Goal: Task Accomplishment & Management: Manage account settings

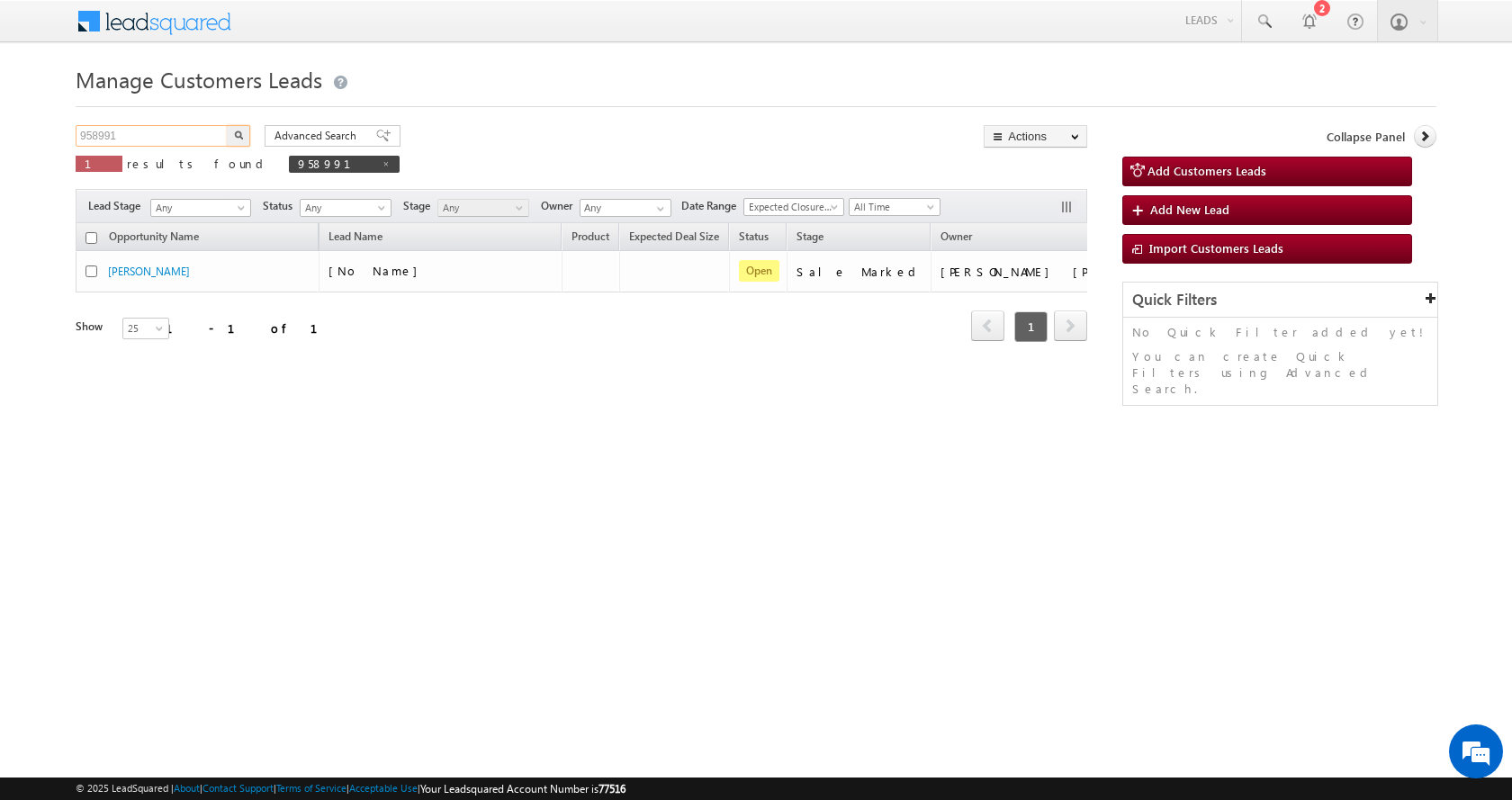
click at [84, 136] on input "958991" at bounding box center [152, 136] width 153 height 21
paste input "85554"
type input "985554"
click at [237, 133] on img "button" at bounding box center [238, 134] width 9 height 9
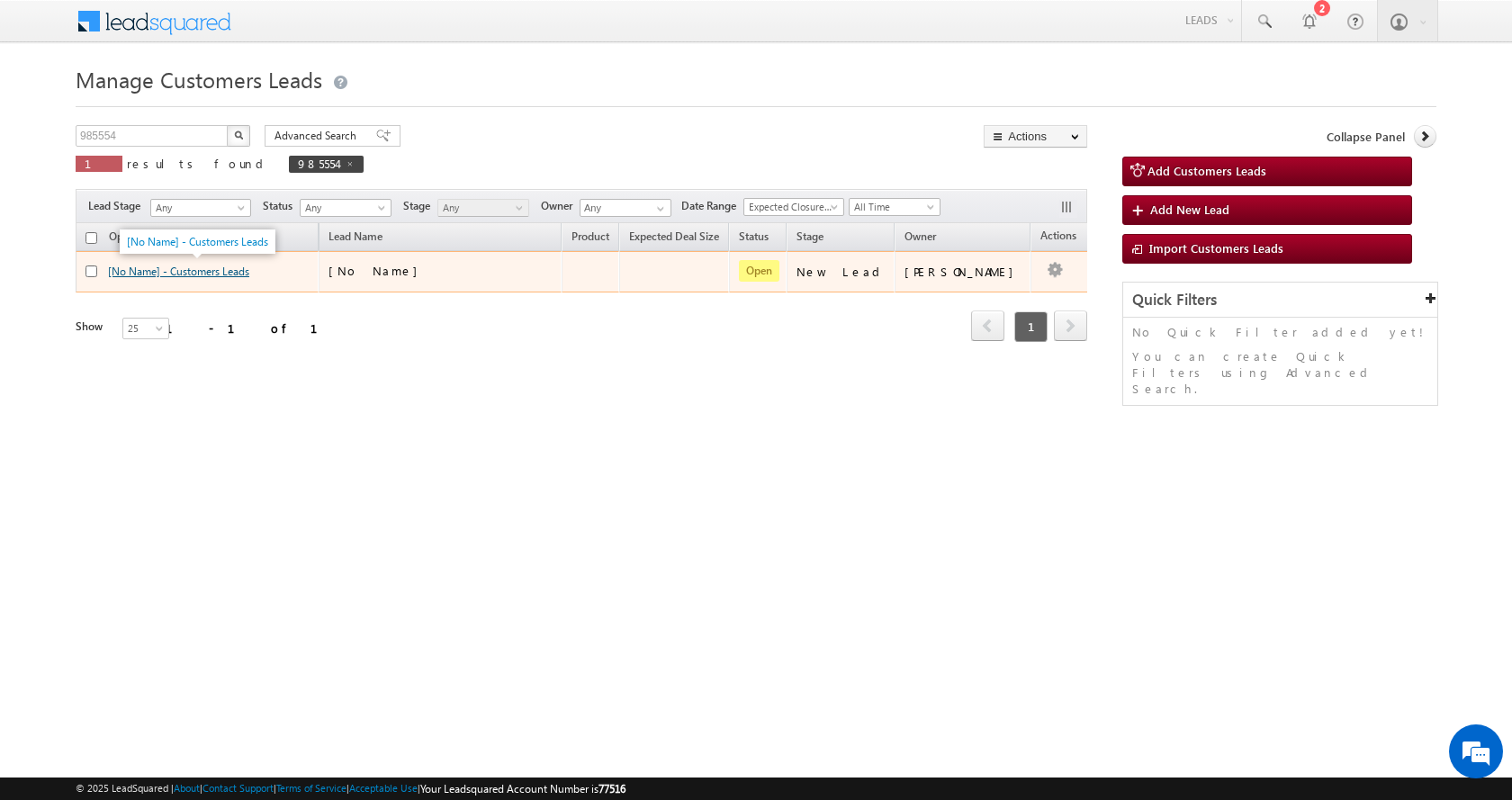
click at [197, 271] on link "[No Name] - Customers Leads" at bounding box center [178, 271] width 141 height 14
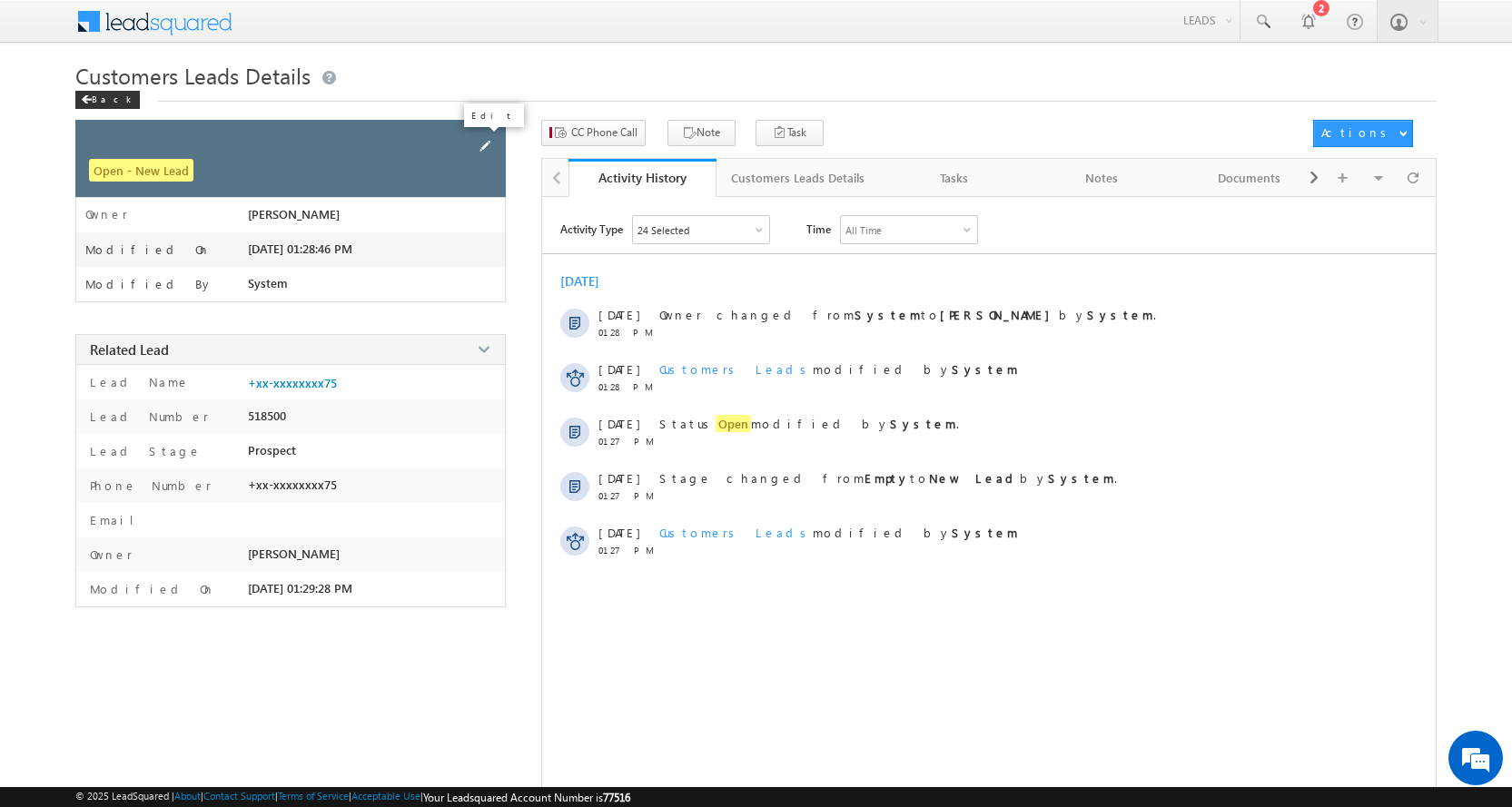
click at [482, 142] on span at bounding box center [485, 146] width 20 height 20
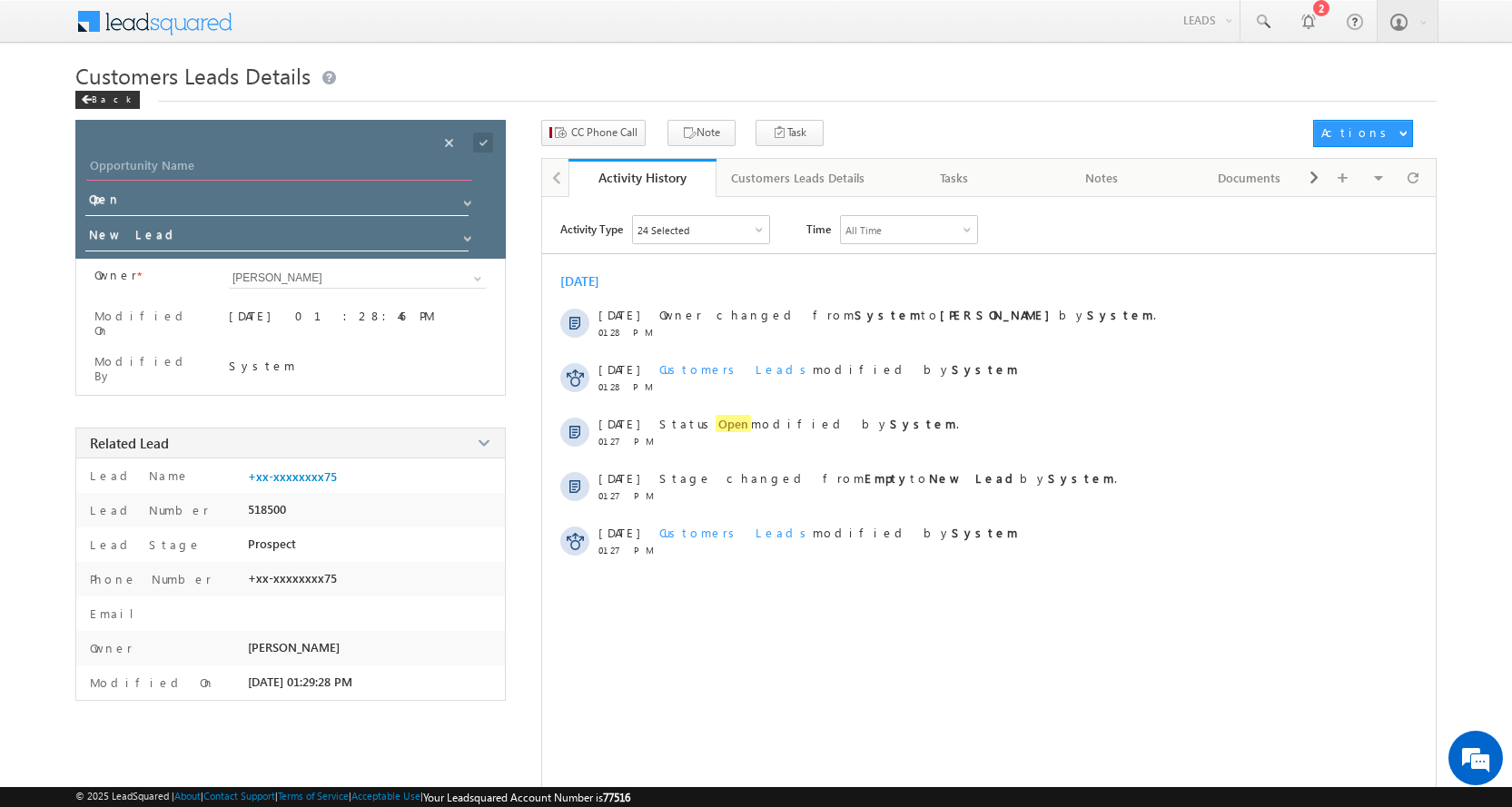
click at [169, 170] on input "Opportunity Name" at bounding box center [279, 167] width 386 height 25
paste input "Valabhai Bharvad"
type input "Valabhai Bharvad"
click at [465, 237] on span at bounding box center [467, 238] width 15 height 15
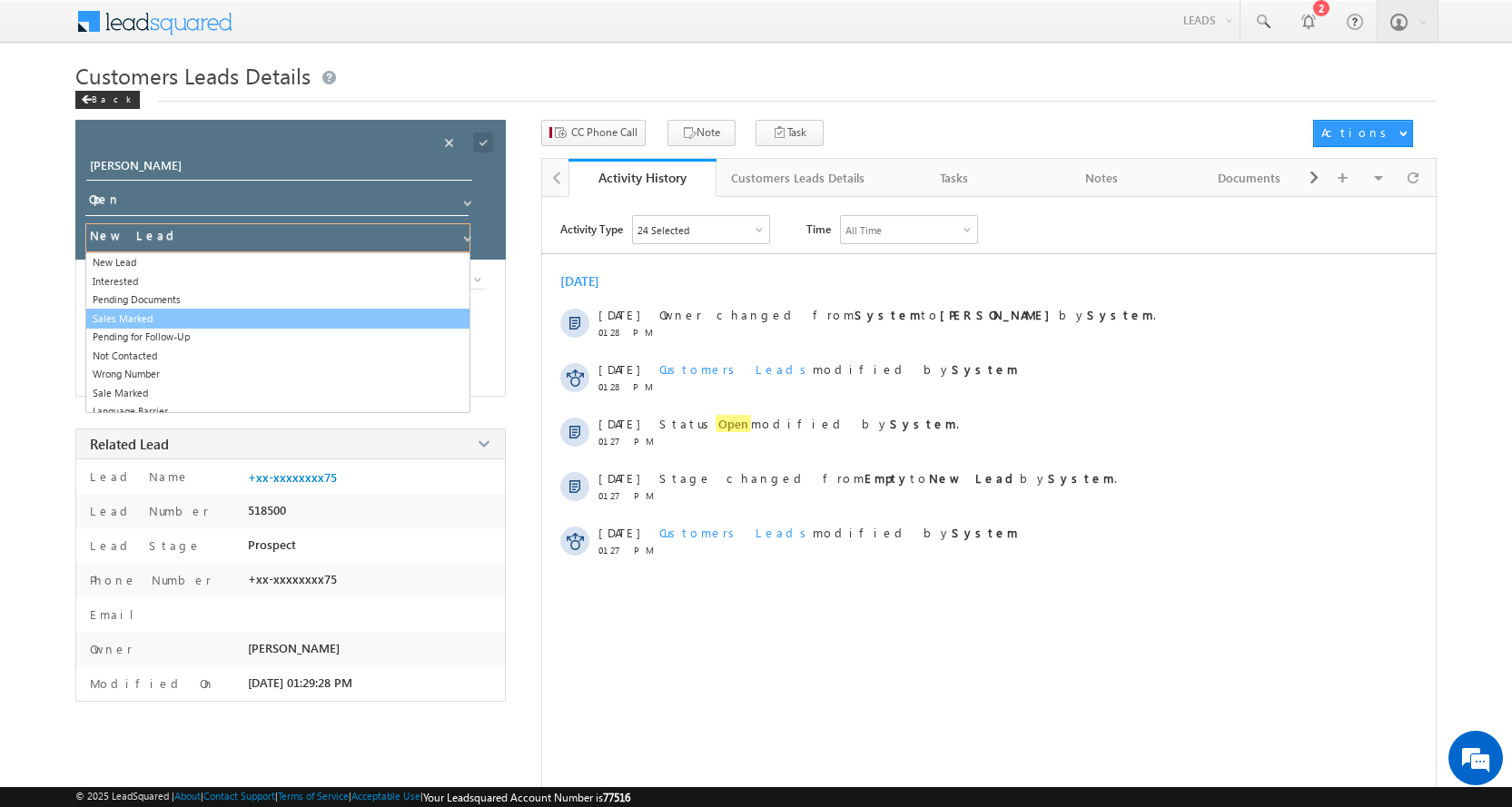
click at [143, 312] on link "Sales Marked" at bounding box center [277, 318] width 385 height 21
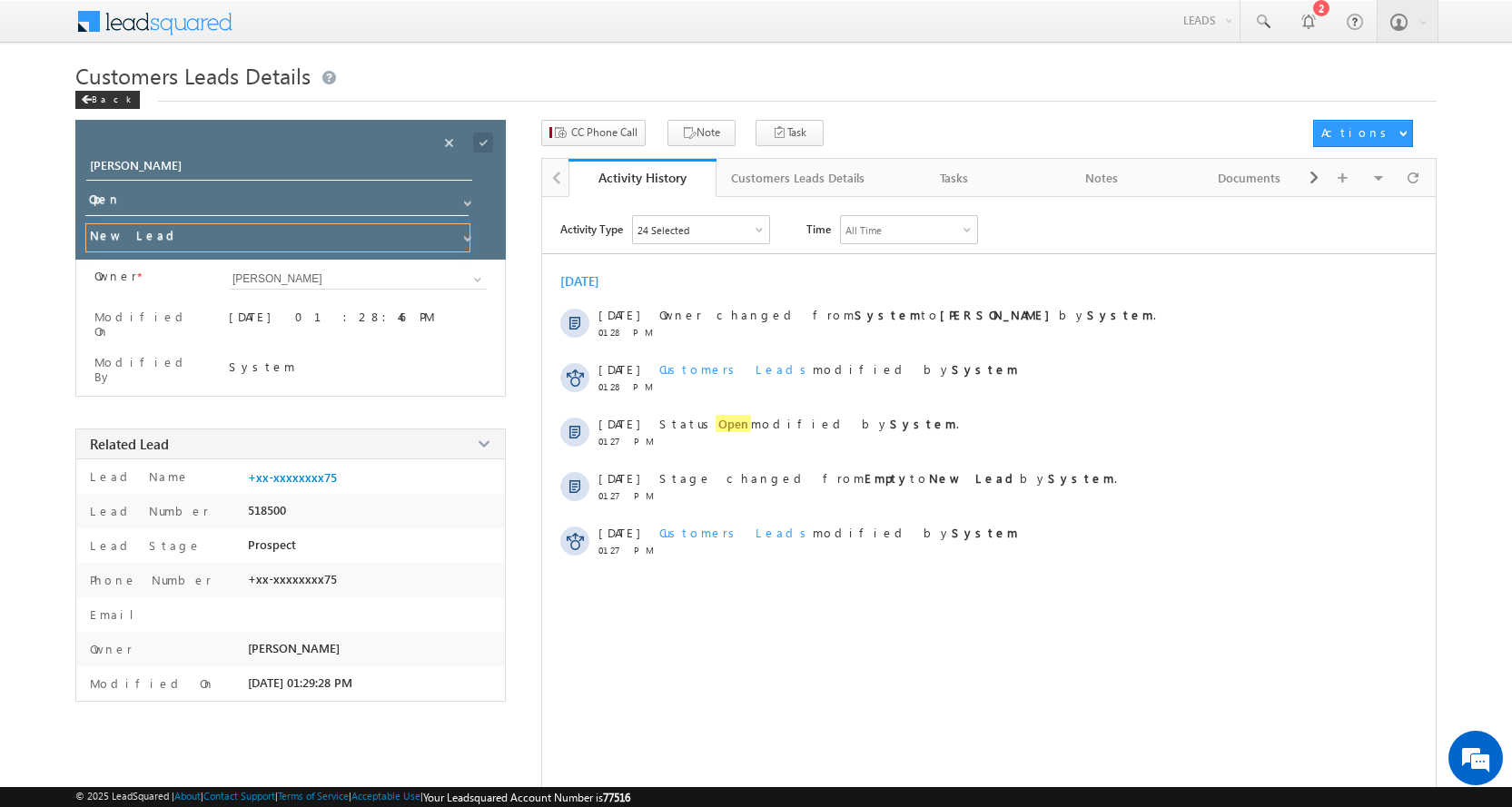
type input "Sales Marked"
click at [488, 142] on span at bounding box center [483, 142] width 20 height 20
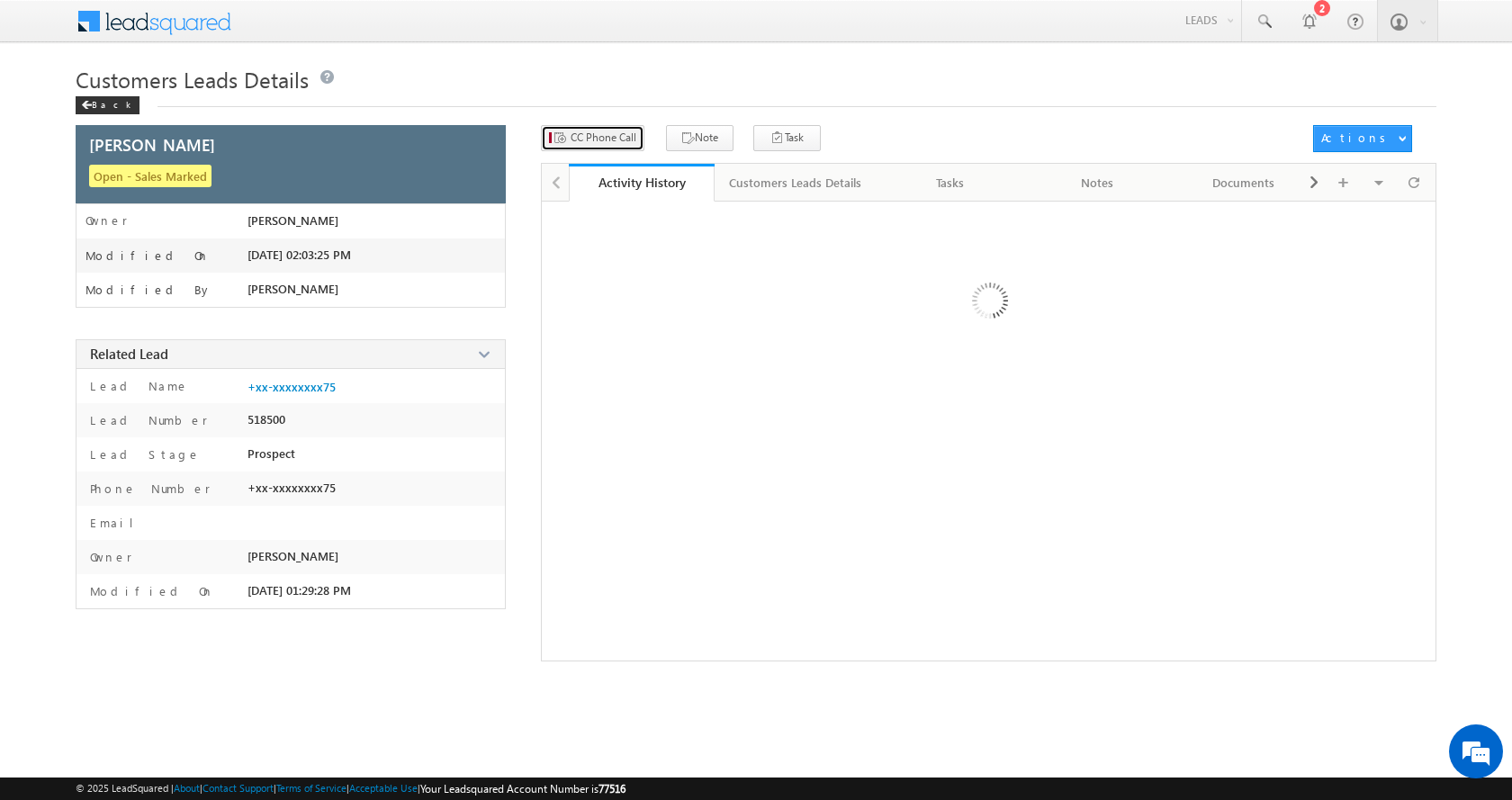
click at [600, 132] on span "CC Phone Call" at bounding box center [604, 137] width 66 height 17
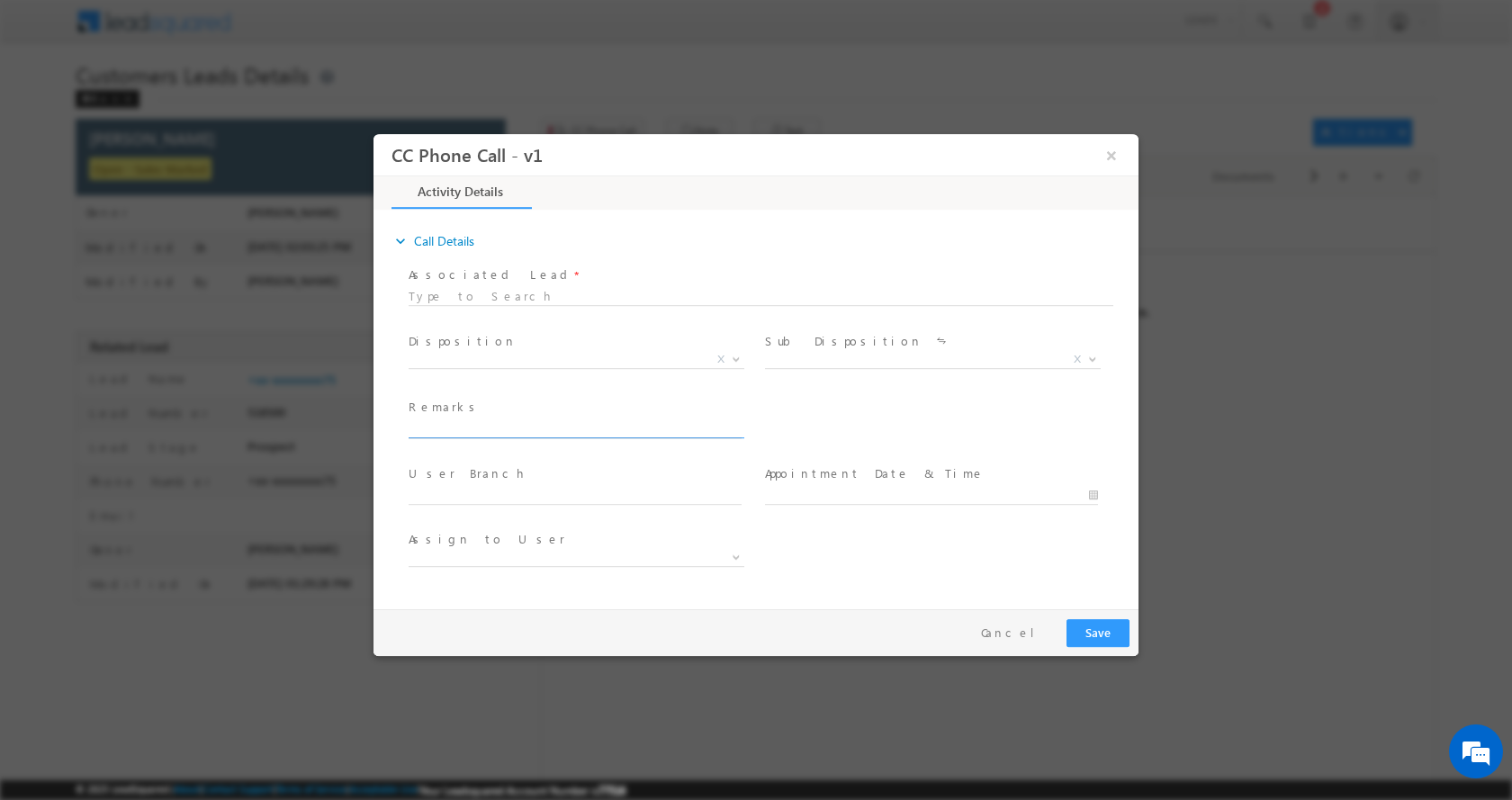
click at [468, 431] on input "text" at bounding box center [575, 428] width 333 height 18
type input "Valabhai Bharvad-9737578375-HOME CONSTRUCTION-LOAN-20 L-REG-GRAM PANCHAYAT-AGE-…"
click at [739, 361] on span at bounding box center [734, 358] width 18 height 23
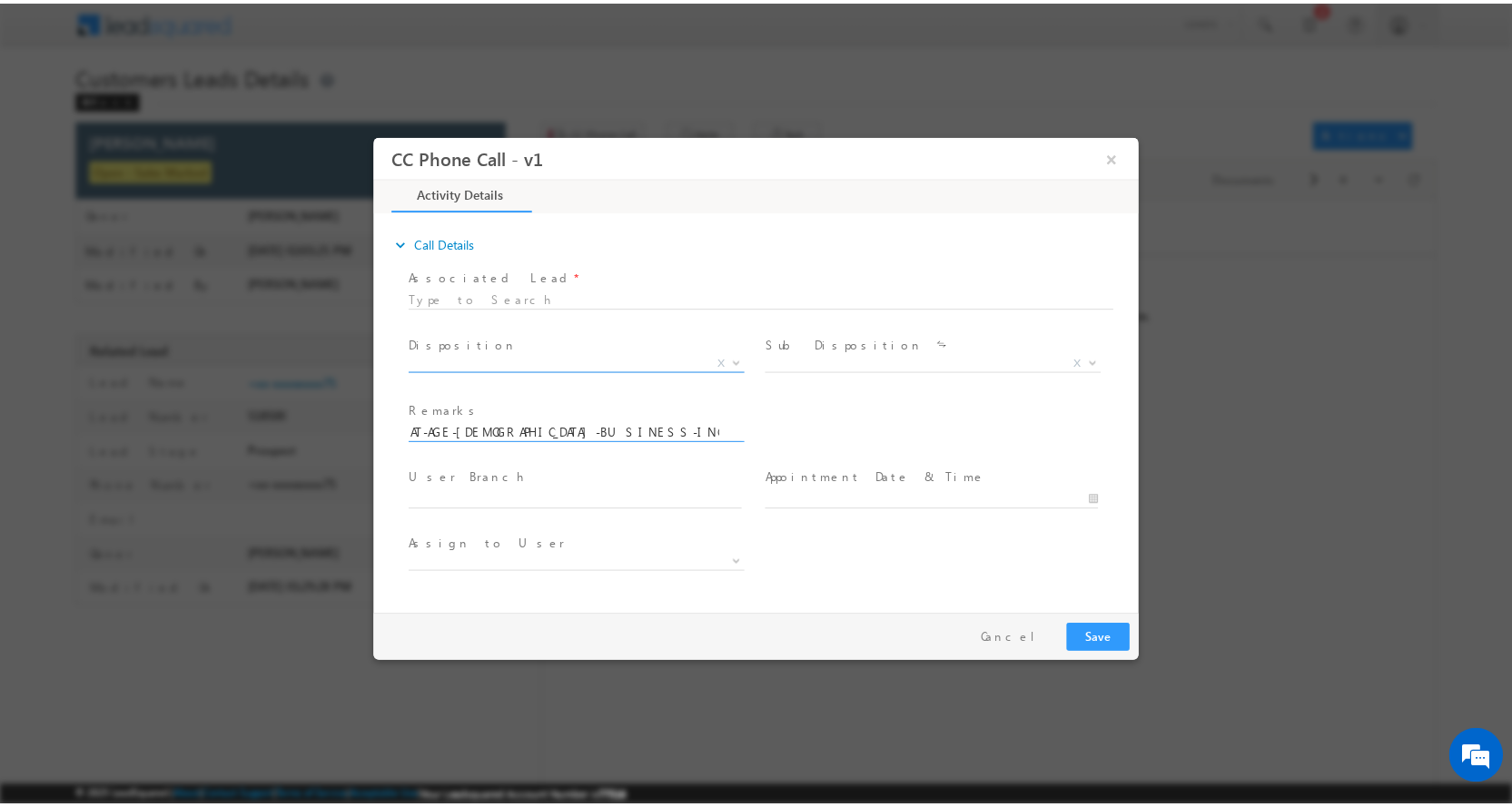
scroll to position [0, 0]
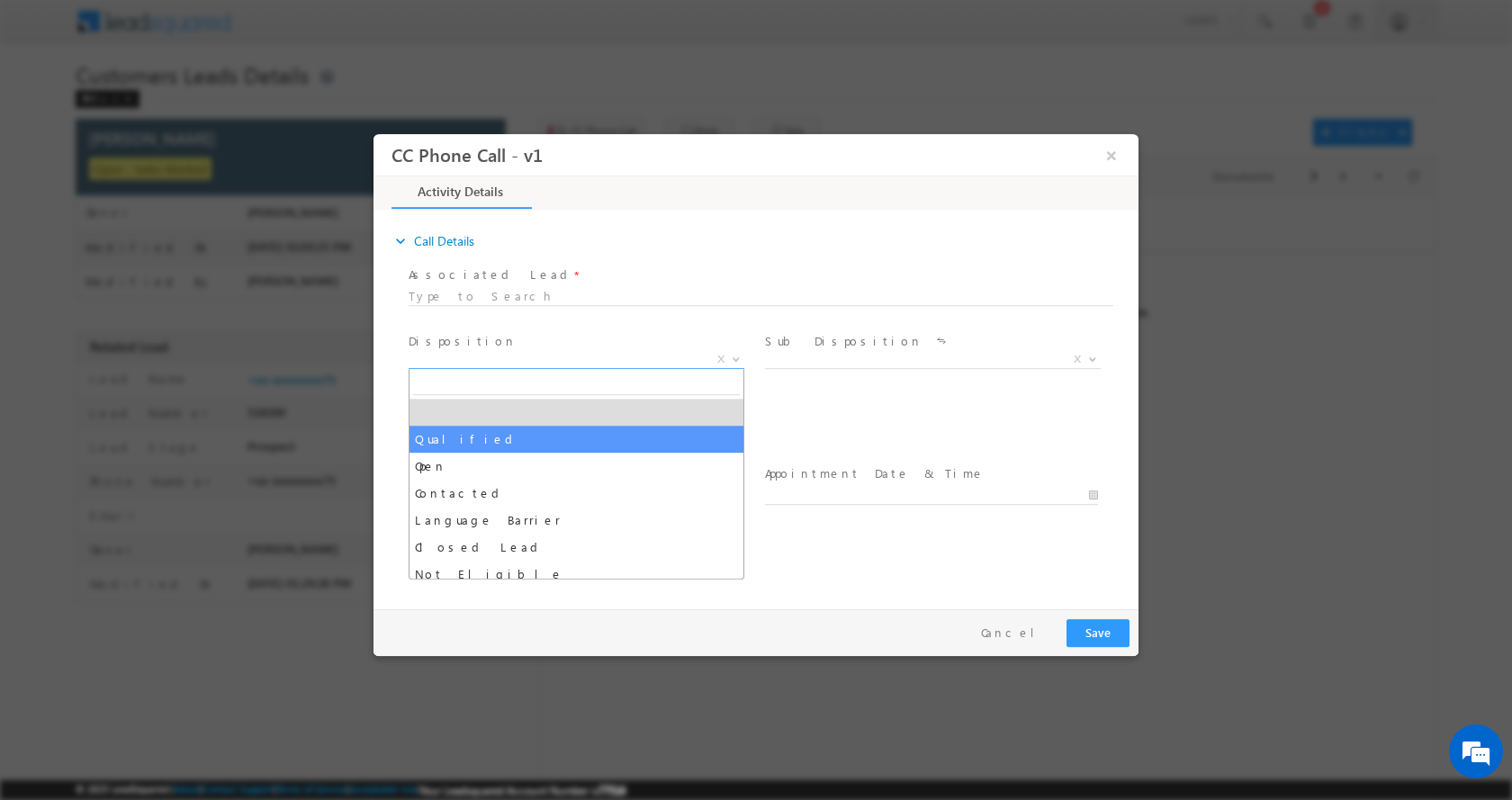
select select "Qualified"
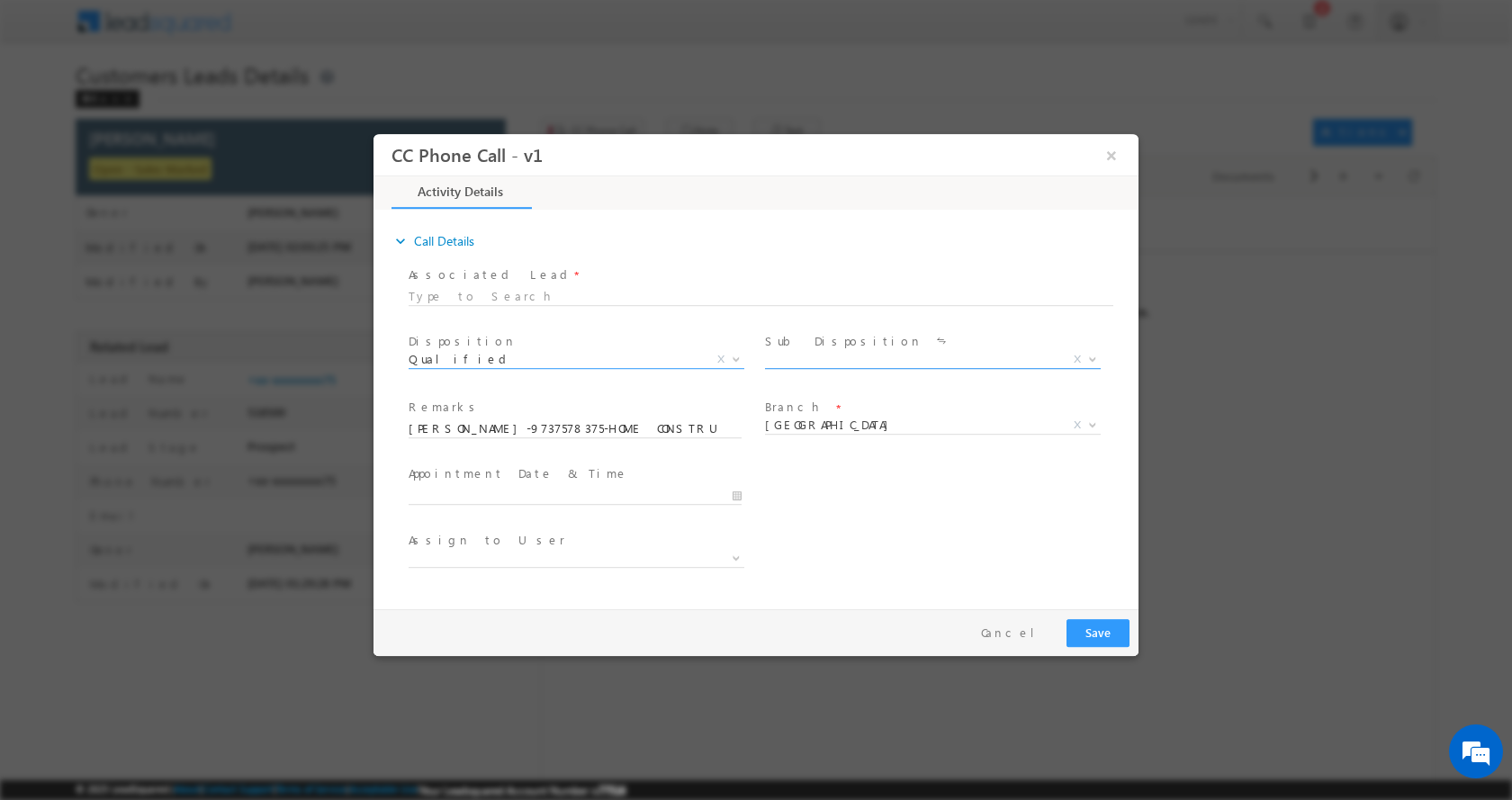
click at [1095, 358] on b at bounding box center [1092, 357] width 11 height 6
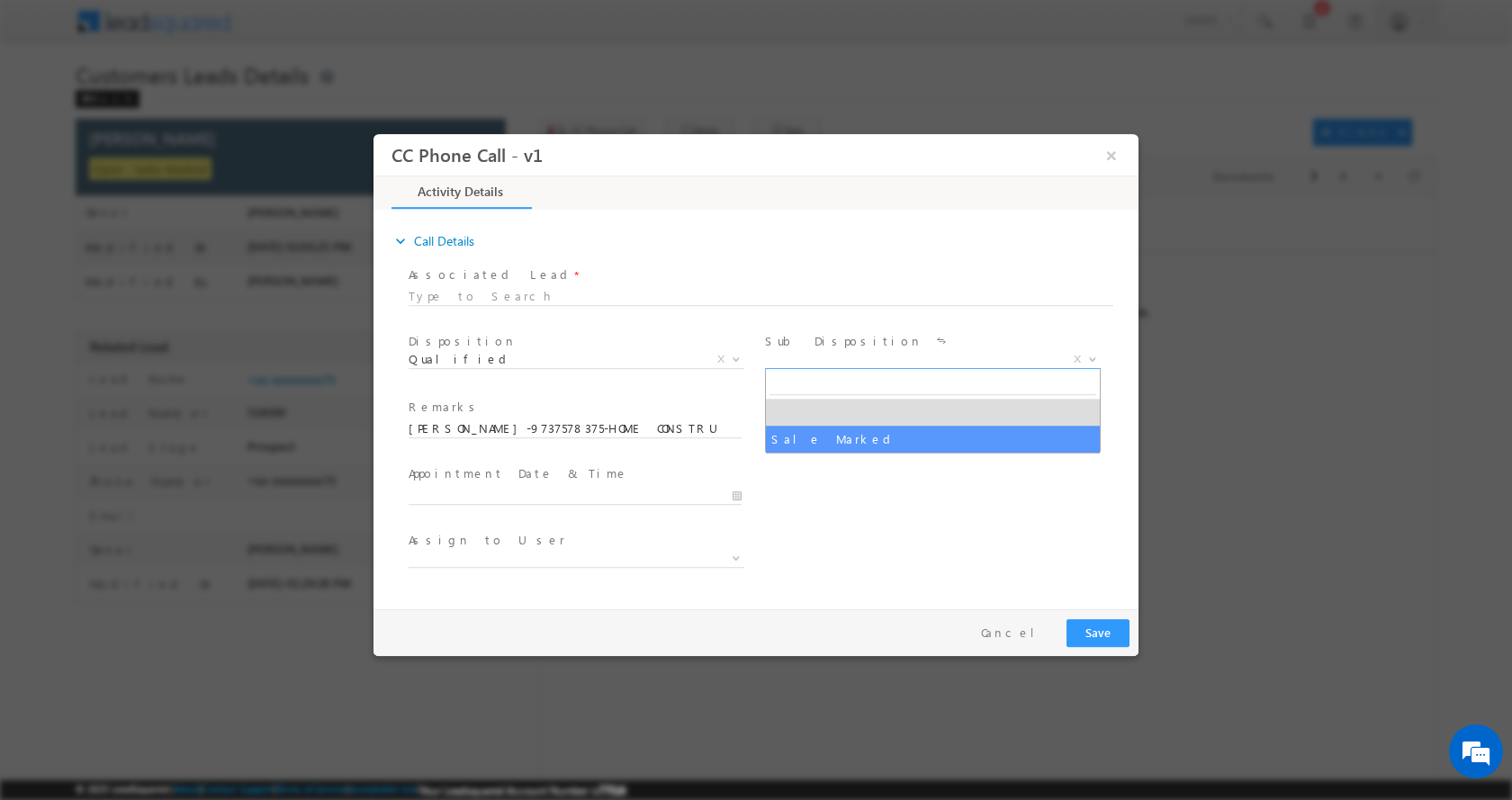
select select "Sale Marked"
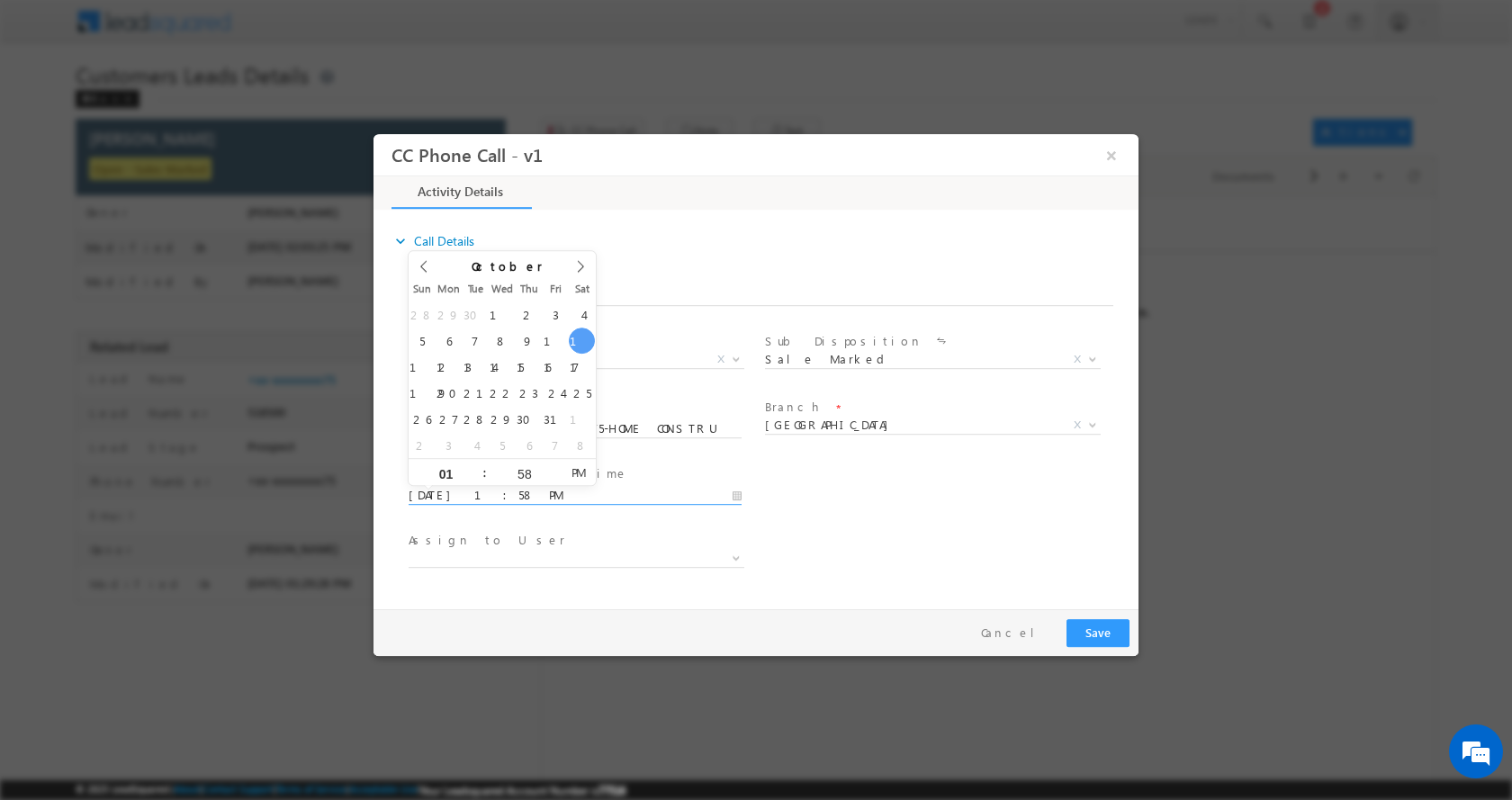
click at [732, 496] on input "10/11/2025 1:58 PM" at bounding box center [575, 494] width 333 height 18
type input "10/11/2025 2:58 PM"
type input "02"
click at [479, 463] on span at bounding box center [477, 465] width 13 height 14
type input "10/11/2025 3:58 PM"
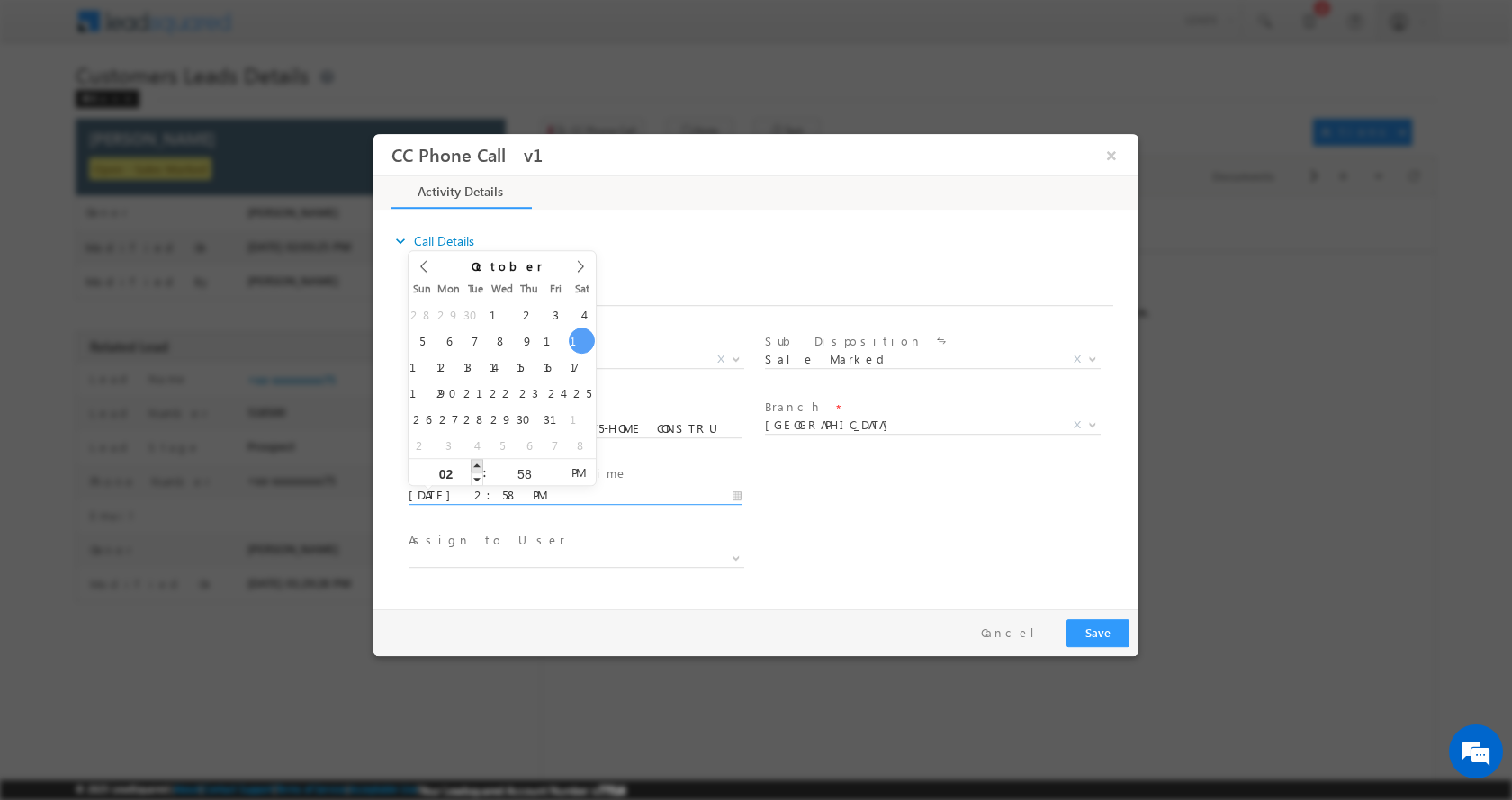
type input "03"
click at [479, 463] on span at bounding box center [477, 465] width 13 height 14
type input "10/11/2025 4:58 PM"
type input "04"
click at [479, 463] on span at bounding box center [477, 465] width 13 height 14
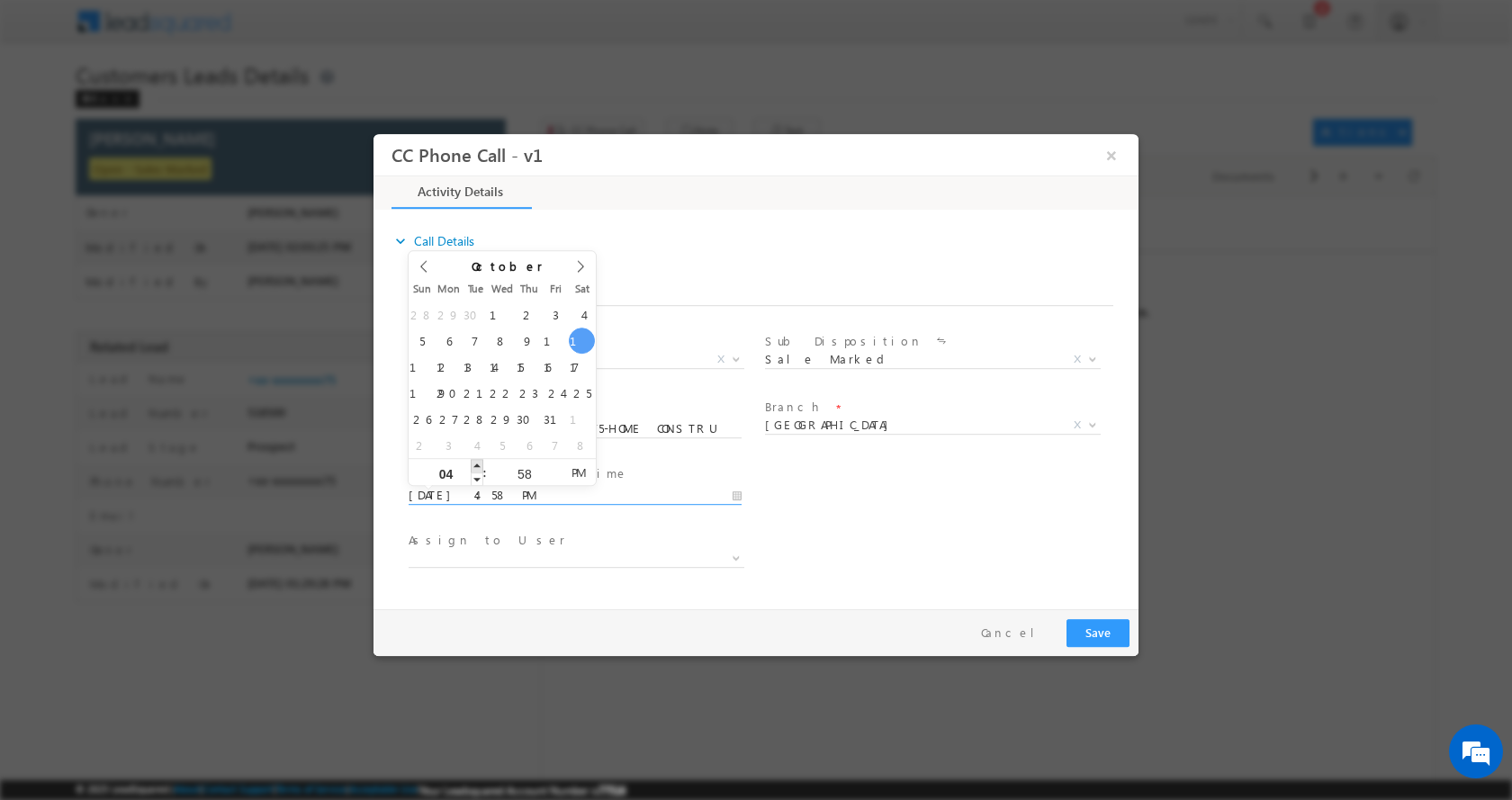
type input "10/11/2025 5:58 PM"
type input "05"
click at [479, 463] on span at bounding box center [477, 465] width 13 height 14
click at [1107, 632] on button "Save" at bounding box center [1097, 632] width 63 height 28
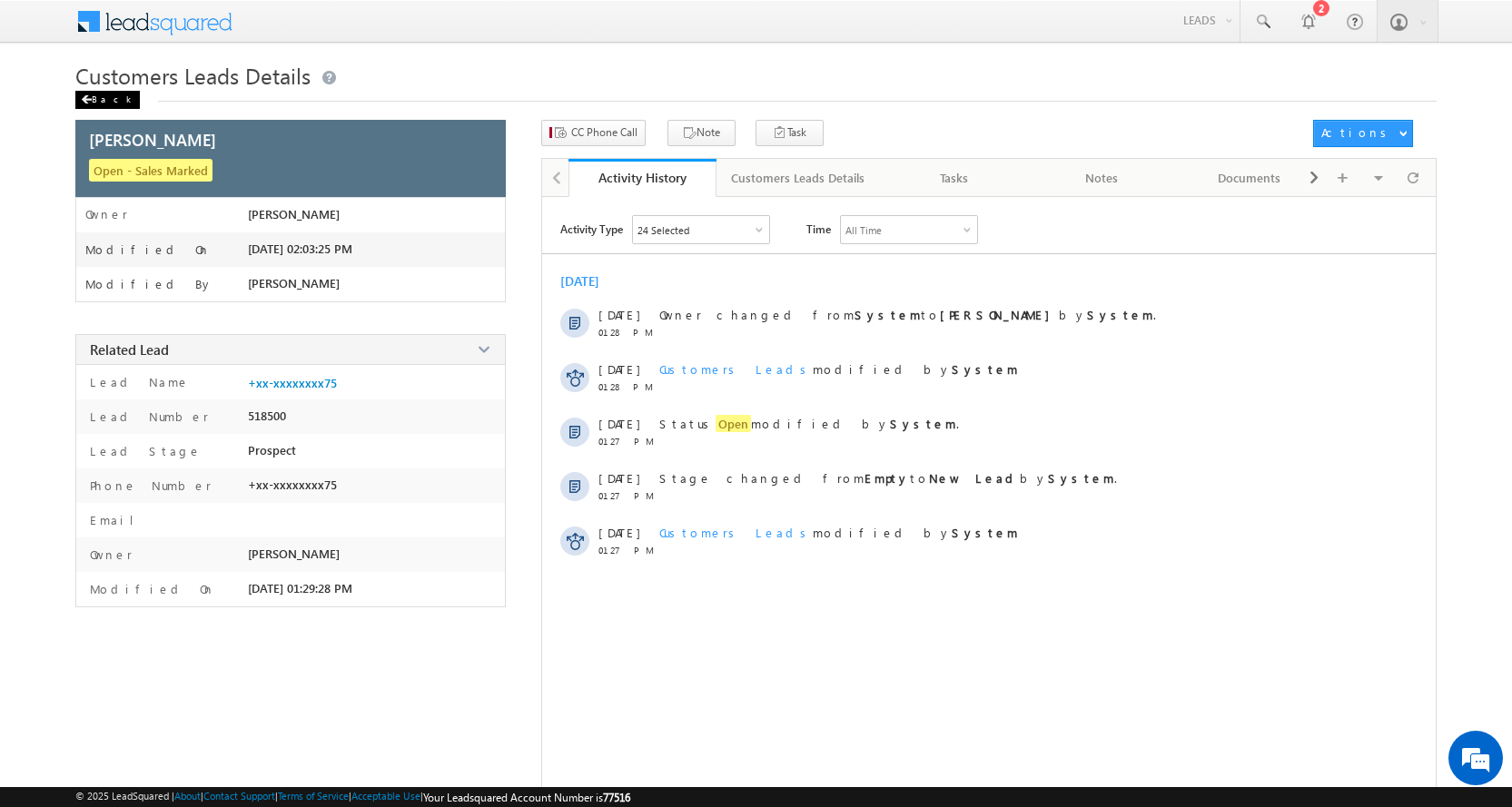
click at [93, 98] on div "Back" at bounding box center [108, 100] width 65 height 19
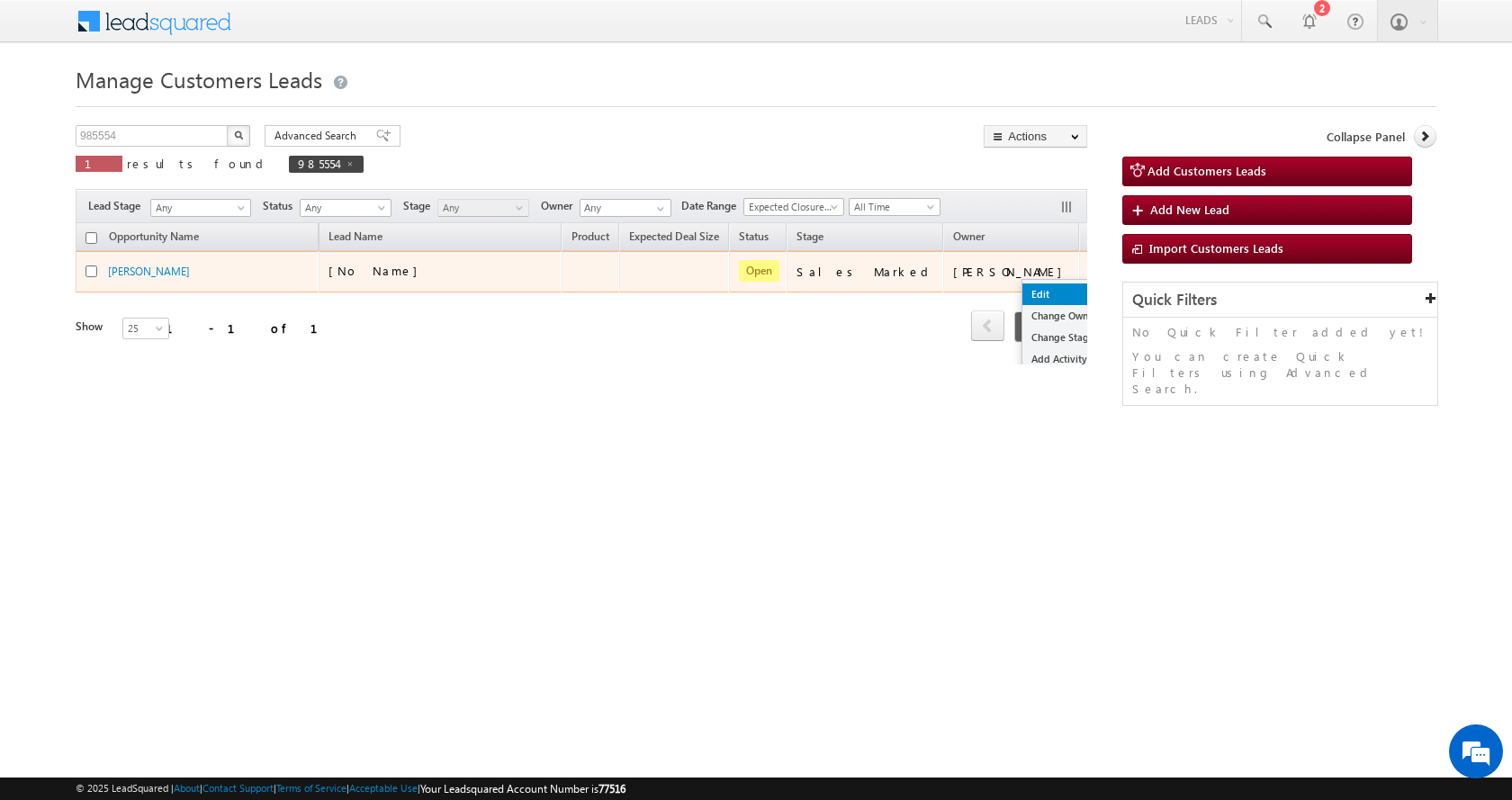
click at [1023, 285] on link "Edit" at bounding box center [1067, 294] width 90 height 21
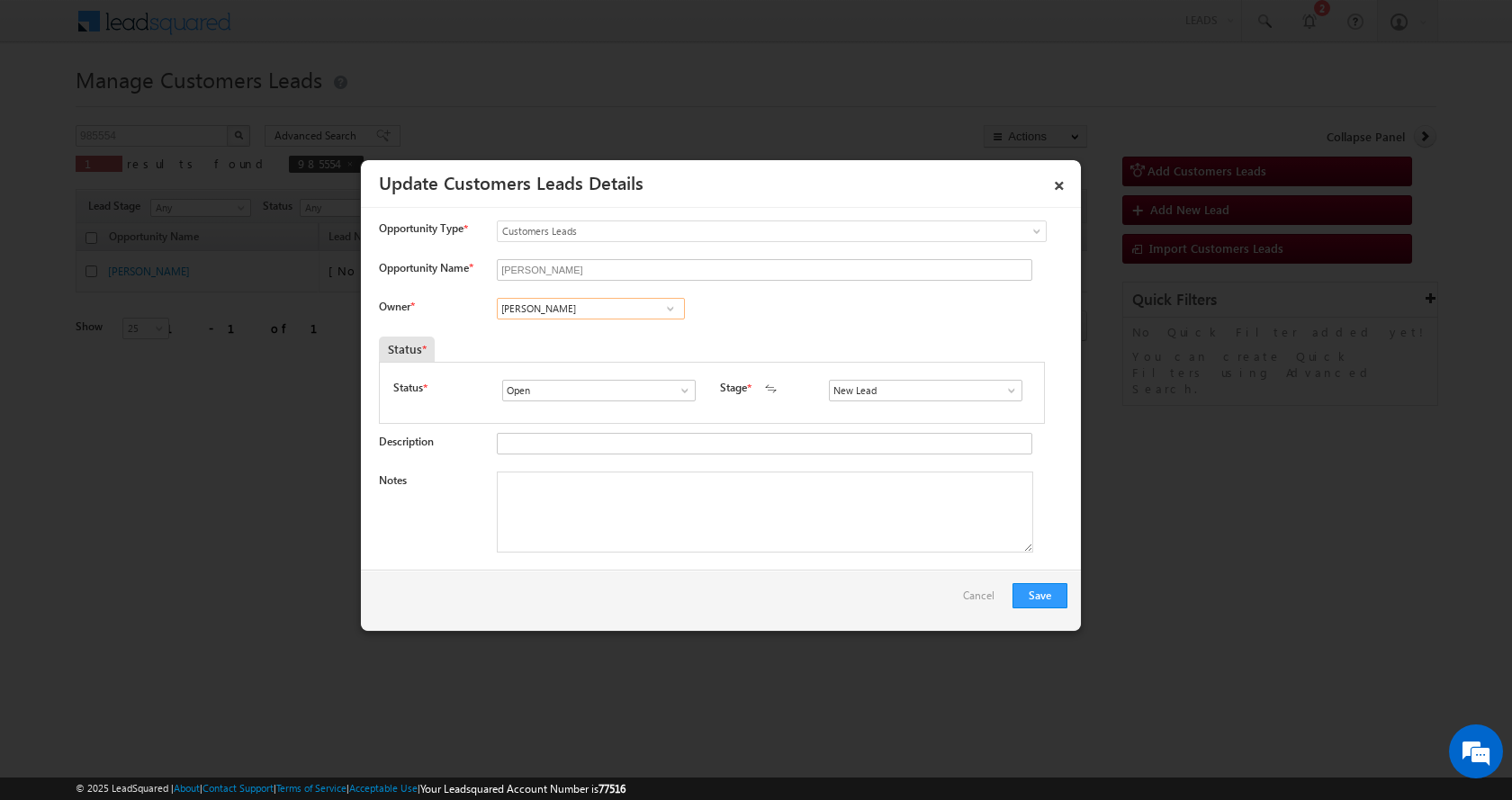
click at [547, 306] on input "[PERSON_NAME]" at bounding box center [591, 309] width 188 height 21
paste input "Shaikh Mohammed Soaeb"
click at [616, 331] on link "Shaikh Mohammed Soeab shaikh.soeab@sgrlimited.in" at bounding box center [591, 336] width 188 height 34
type input "Shaikh Mohammed Soeab"
click at [562, 484] on textarea "Notes" at bounding box center [765, 512] width 536 height 81
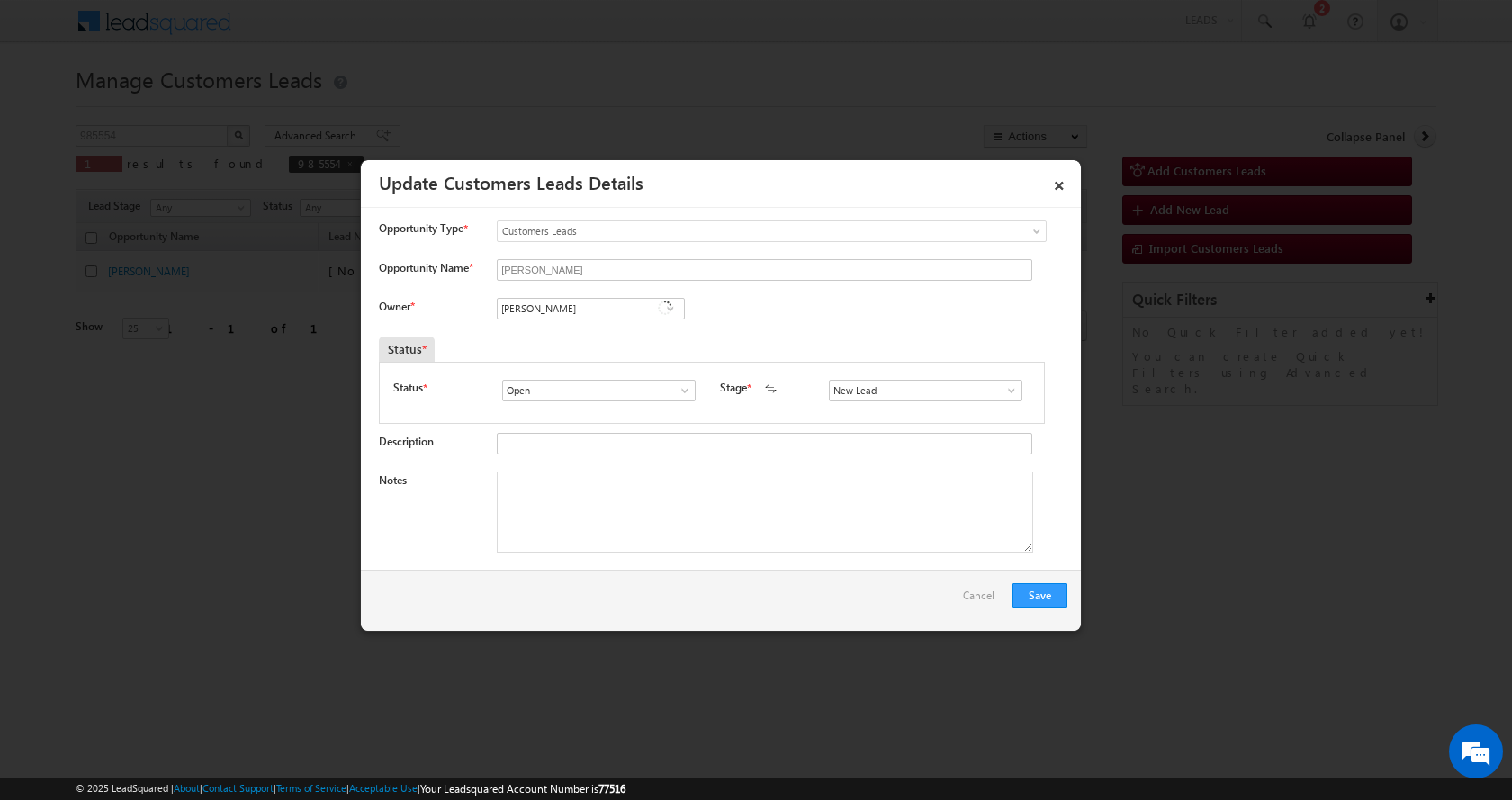
click at [1006, 389] on span at bounding box center [1011, 390] width 18 height 15
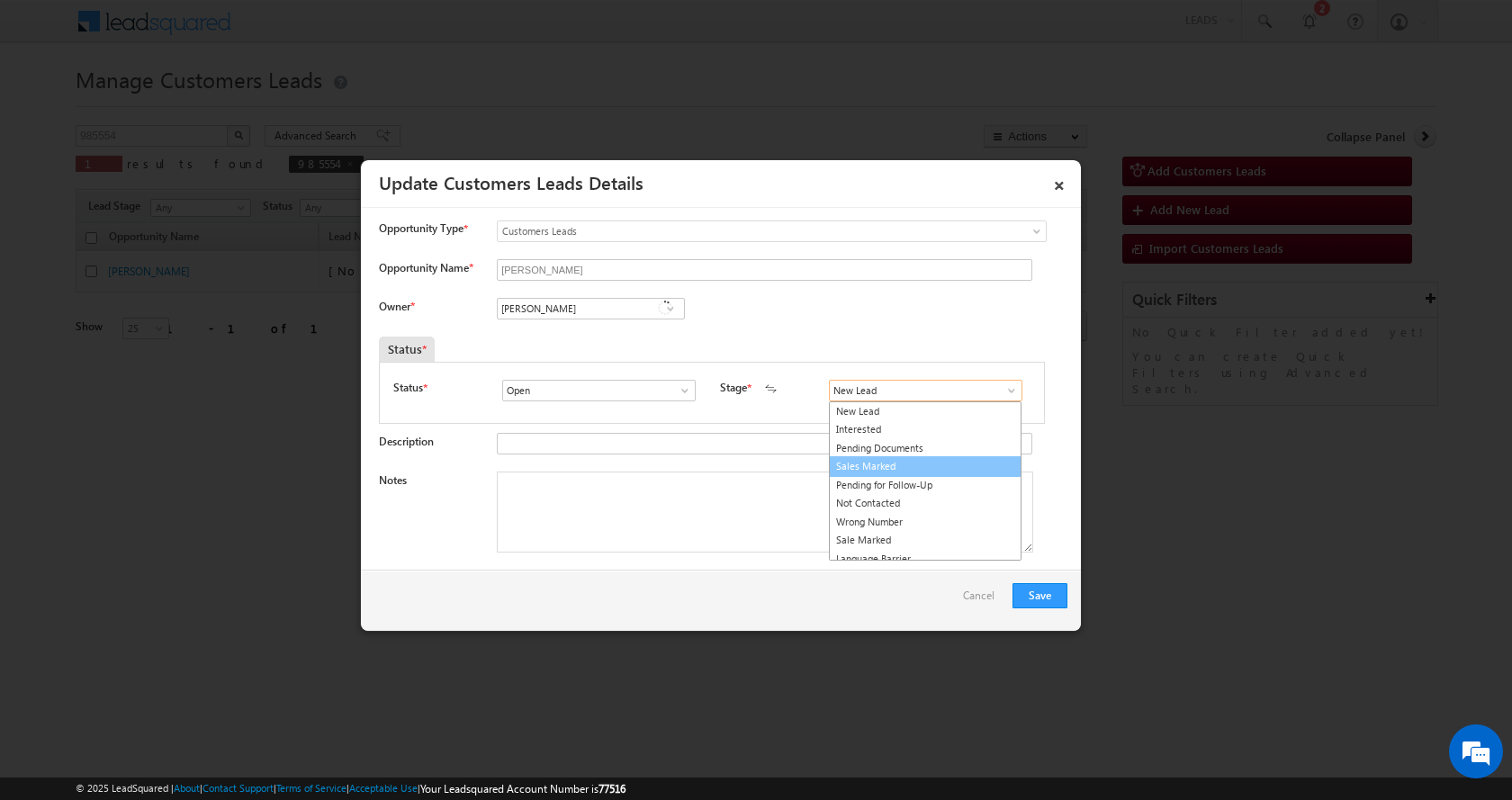
click at [880, 467] on link "Sales Marked" at bounding box center [924, 466] width 192 height 20
type input "Sales Marked"
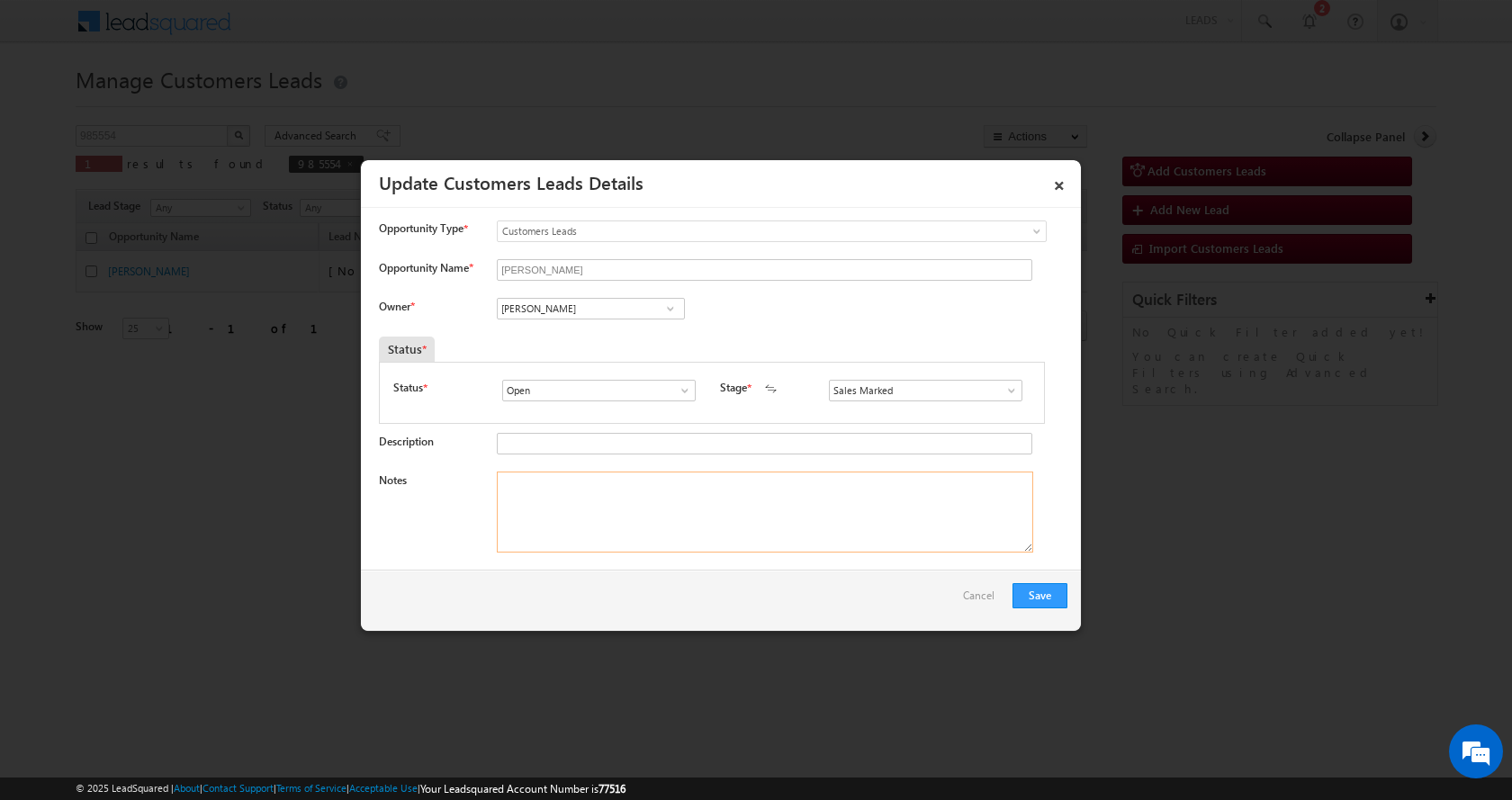
click at [720, 519] on textarea "Notes" at bounding box center [765, 512] width 536 height 81
paste textarea "Valabhai Bharvad-9737578375-HOME CONSTRUCTION-LOAN-20 L-REG-GRAM PANCHAYAT-AGE-…"
type textarea "Valabhai Bharvad-9737578375-HOME CONSTRUCTION-LOAN-20 L-REG-GRAM PANCHAYAT-AGE-…"
click at [1037, 589] on button "Save" at bounding box center [1040, 595] width 55 height 25
